Goal: Transaction & Acquisition: Subscribe to service/newsletter

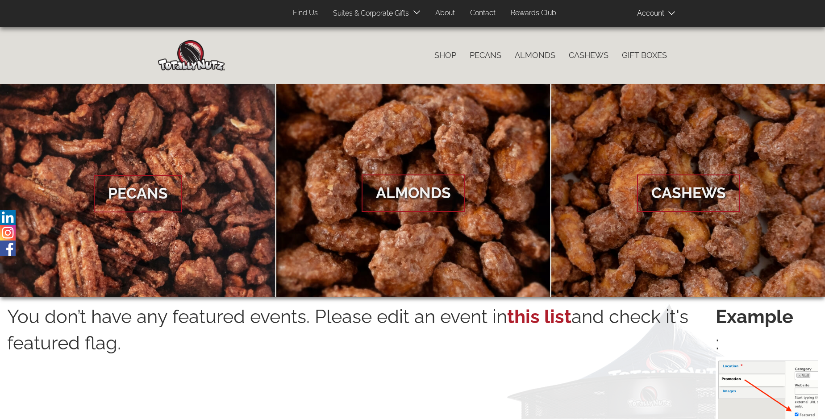
scroll to position [1434, 0]
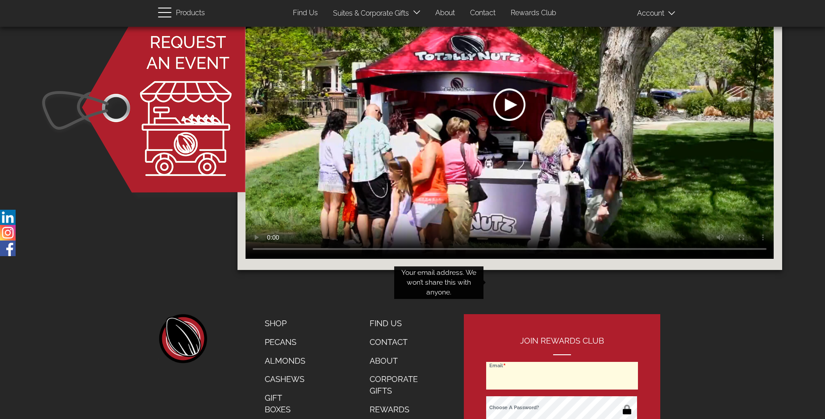
click at [563, 362] on input "Email" at bounding box center [562, 376] width 152 height 28
type input "[PERSON_NAME][EMAIL_ADDRESS][PERSON_NAME][DOMAIN_NAME]"
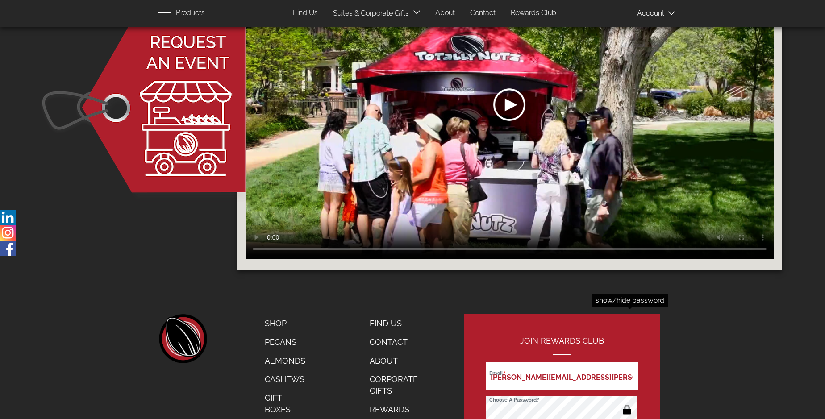
click at [627, 404] on button "button" at bounding box center [626, 411] width 17 height 14
